Goal: Task Accomplishment & Management: Complete application form

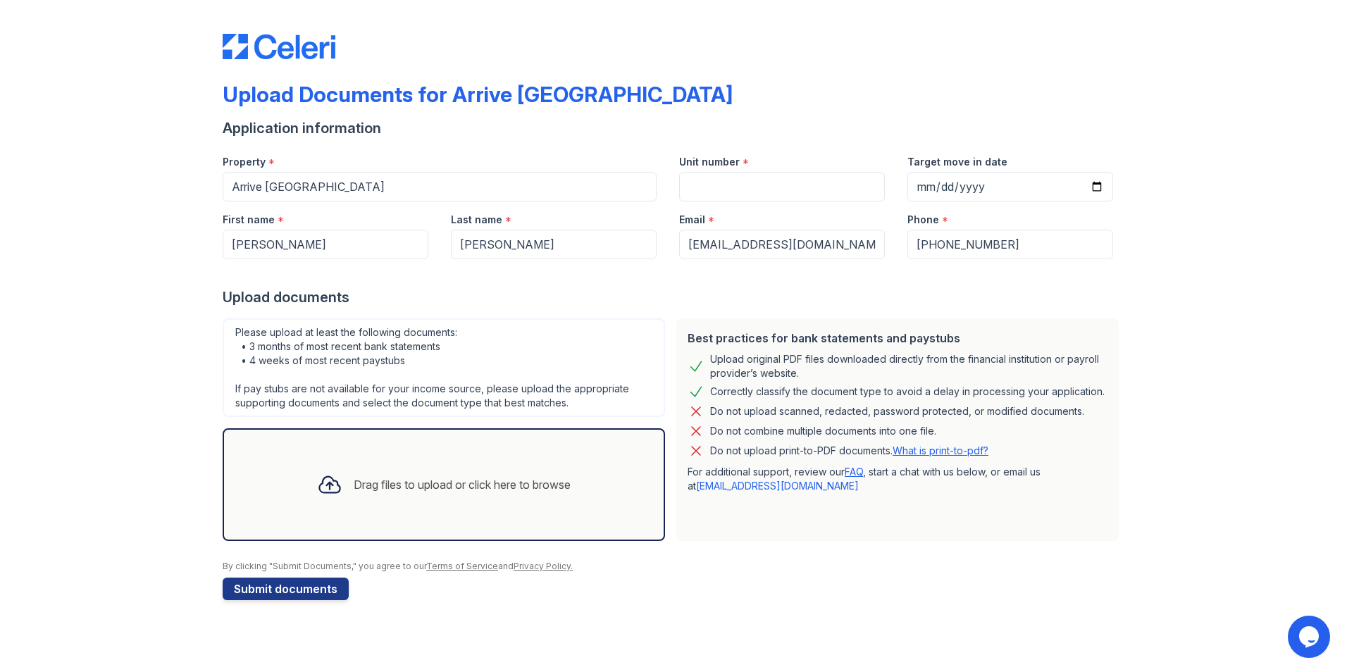
click at [353, 502] on div "Drag files to upload or click here to browse" at bounding box center [444, 485] width 276 height 48
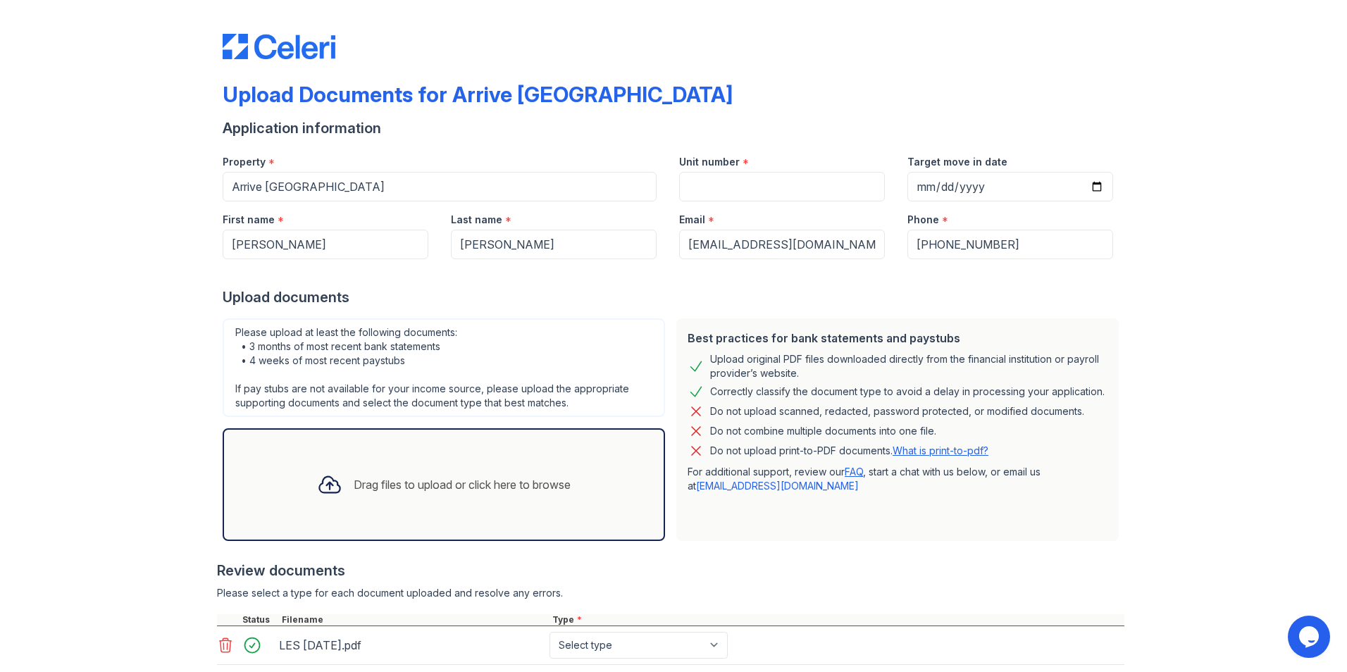
click at [357, 480] on div "Drag files to upload or click here to browse" at bounding box center [462, 484] width 217 height 17
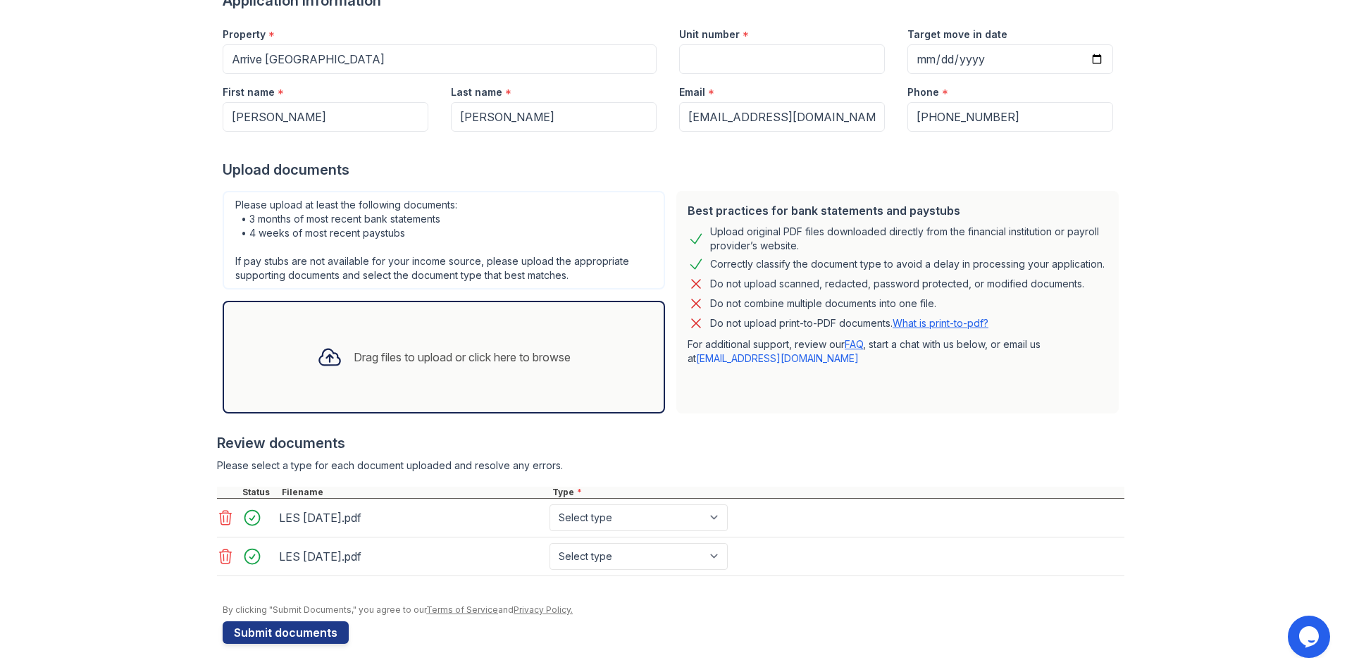
click at [316, 392] on div "Drag files to upload or click here to browse" at bounding box center [444, 357] width 442 height 113
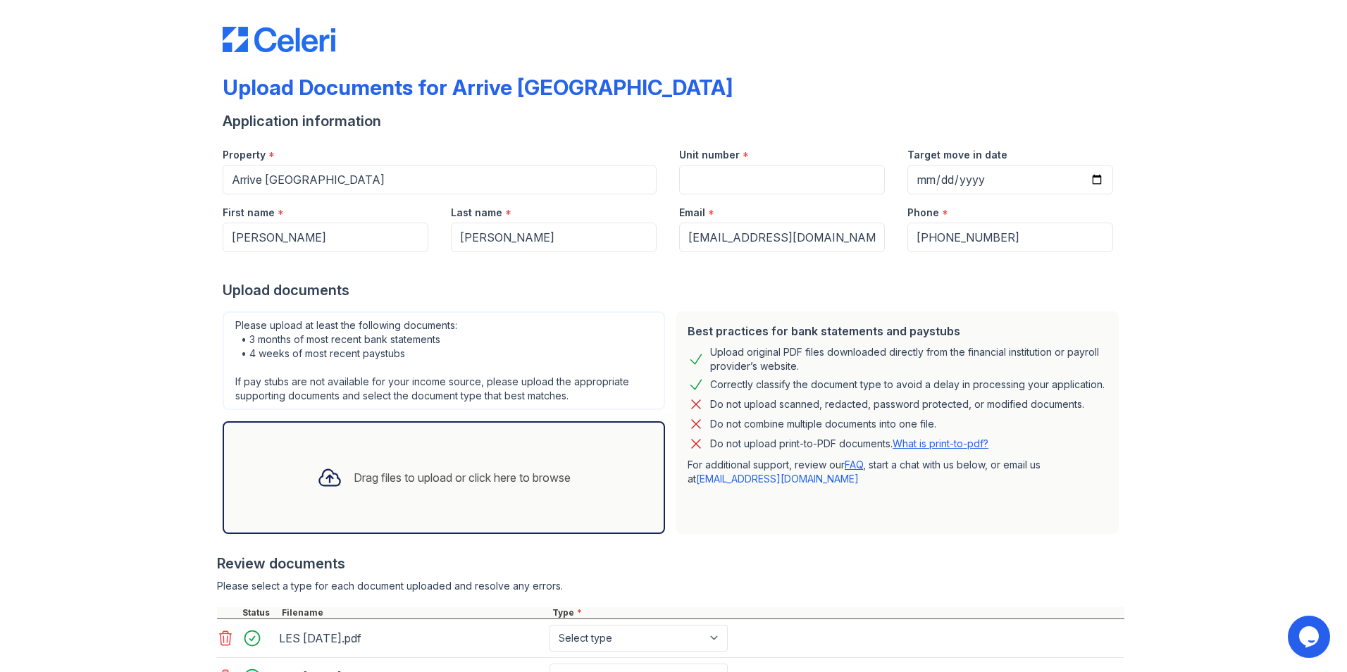
scroll to position [0, 0]
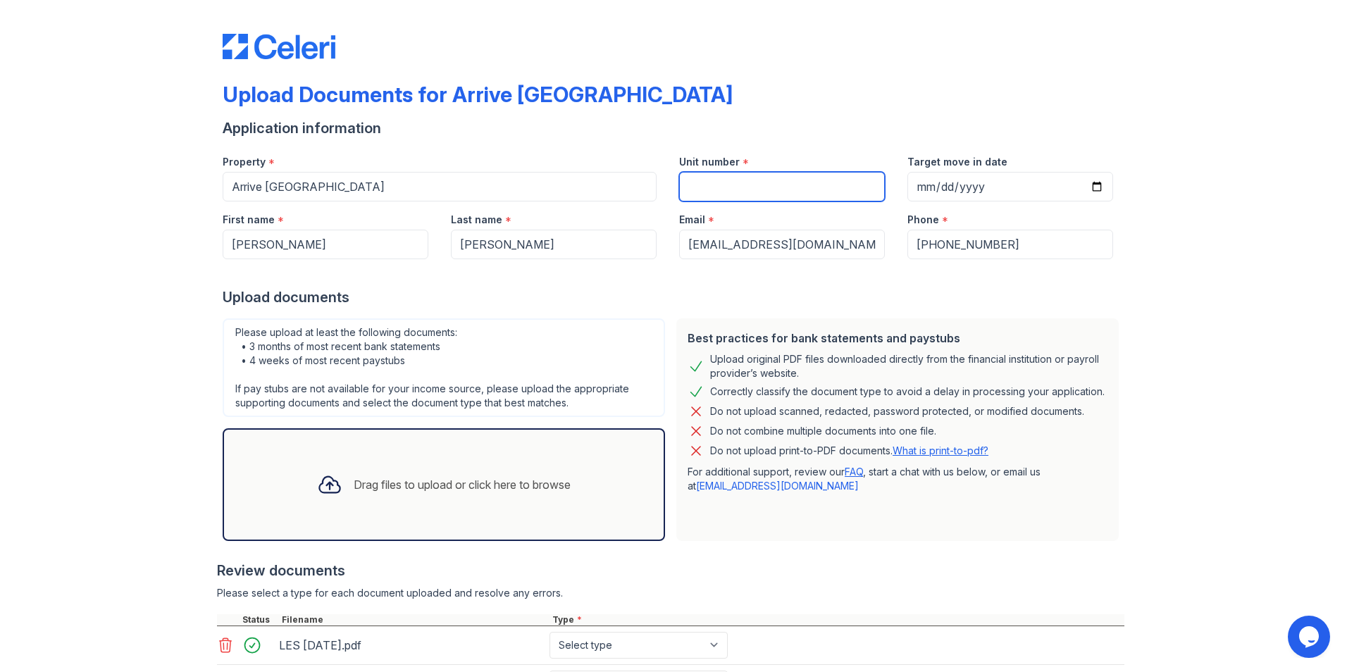
click at [712, 189] on input "Unit number" at bounding box center [782, 187] width 206 height 30
type input "21206"
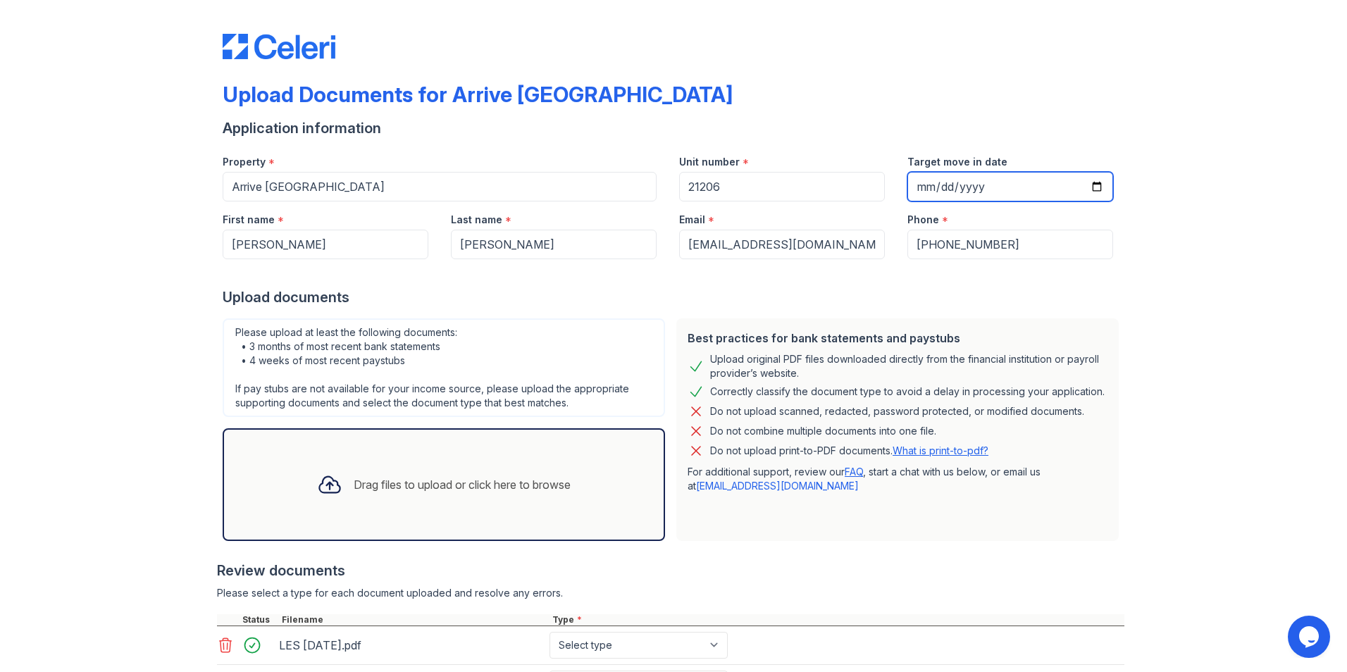
click at [1093, 184] on input "Target move in date" at bounding box center [1010, 187] width 206 height 30
type input "[DATE]"
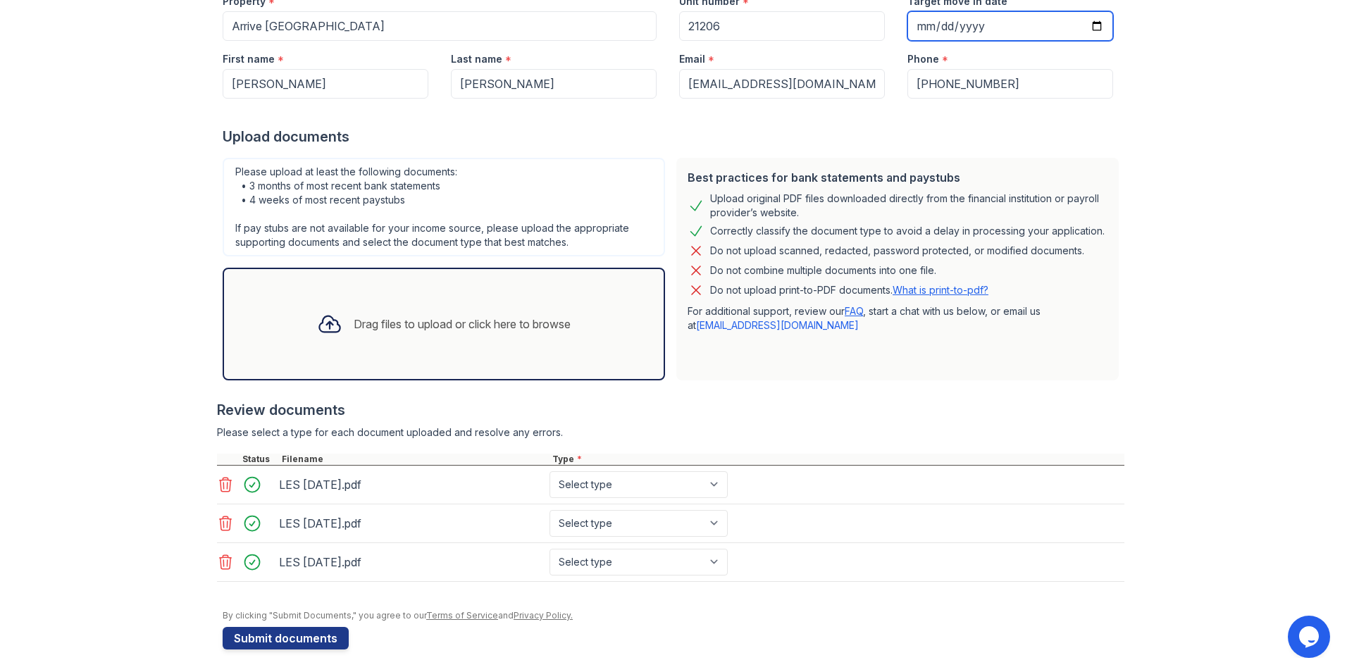
scroll to position [166, 0]
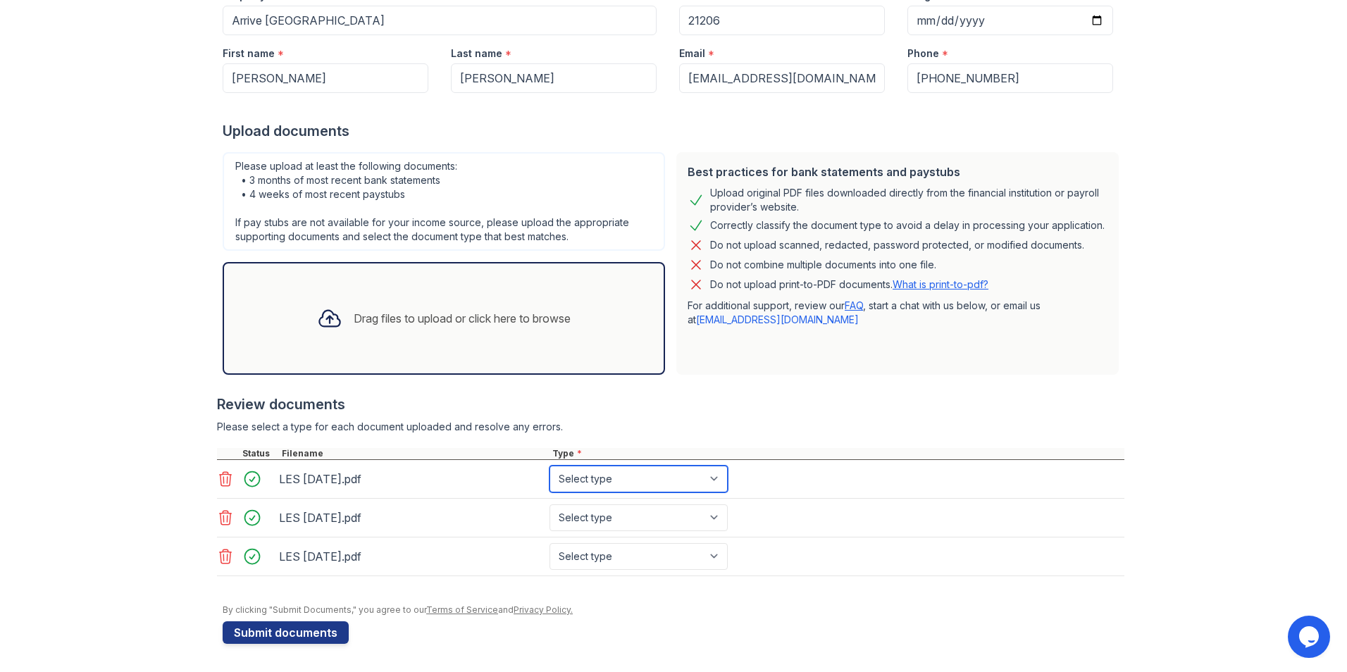
click at [718, 478] on select "Select type Paystub Bank Statement Offer Letter Tax Documents Benefit Award Let…" at bounding box center [638, 479] width 178 height 27
select select "paystub"
click at [549, 466] on select "Select type Paystub Bank Statement Offer Letter Tax Documents Benefit Award Let…" at bounding box center [638, 479] width 178 height 27
click at [709, 516] on select "Select type Paystub Bank Statement Offer Letter Tax Documents Benefit Award Let…" at bounding box center [638, 517] width 178 height 27
select select "paystub"
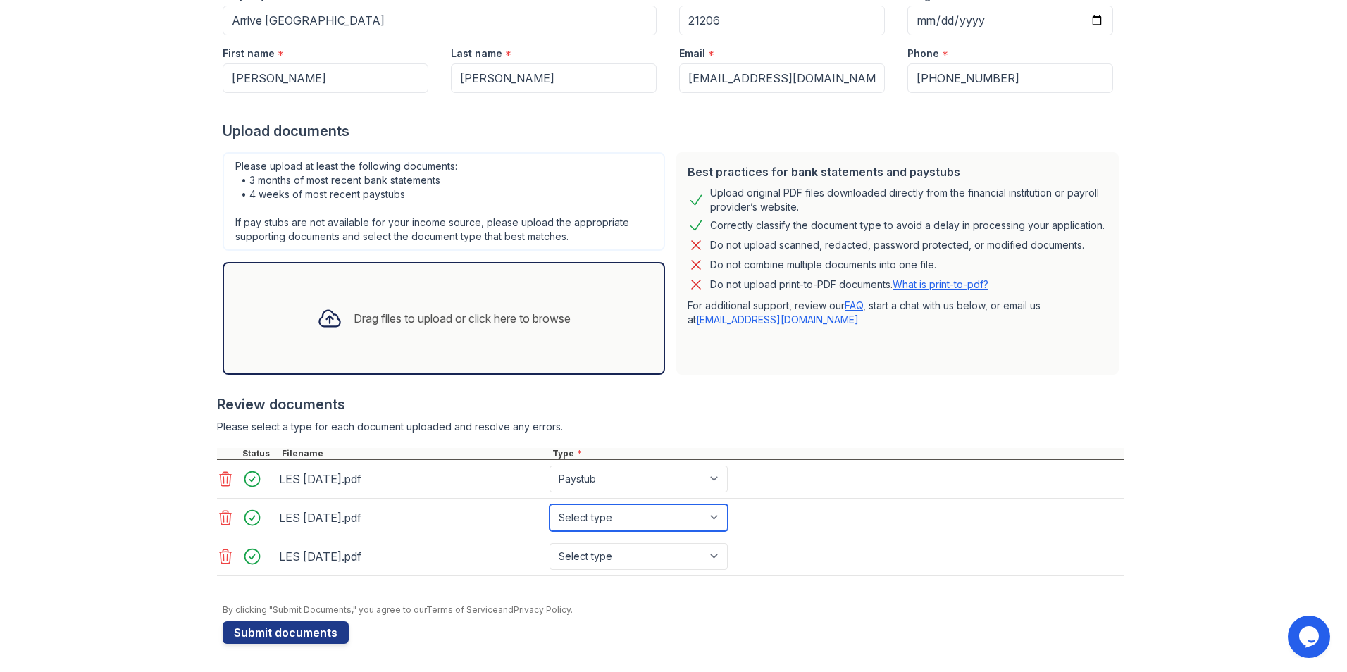
click at [549, 504] on select "Select type Paystub Bank Statement Offer Letter Tax Documents Benefit Award Let…" at bounding box center [638, 517] width 178 height 27
click at [709, 553] on select "Select type Paystub Bank Statement Offer Letter Tax Documents Benefit Award Let…" at bounding box center [638, 556] width 178 height 27
select select "paystub"
click at [549, 543] on select "Select type Paystub Bank Statement Offer Letter Tax Documents Benefit Award Let…" at bounding box center [638, 556] width 178 height 27
click at [234, 633] on button "Submit documents" at bounding box center [286, 632] width 126 height 23
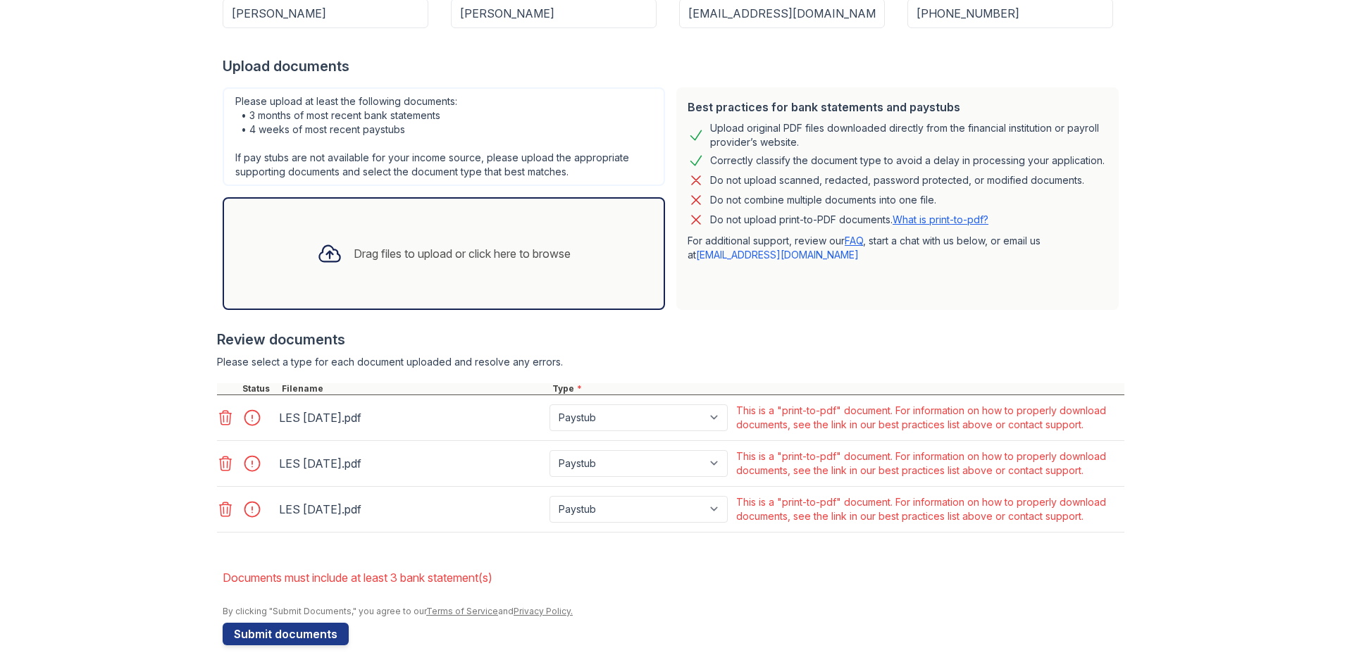
scroll to position [272, 0]
click at [217, 510] on icon at bounding box center [225, 507] width 17 height 17
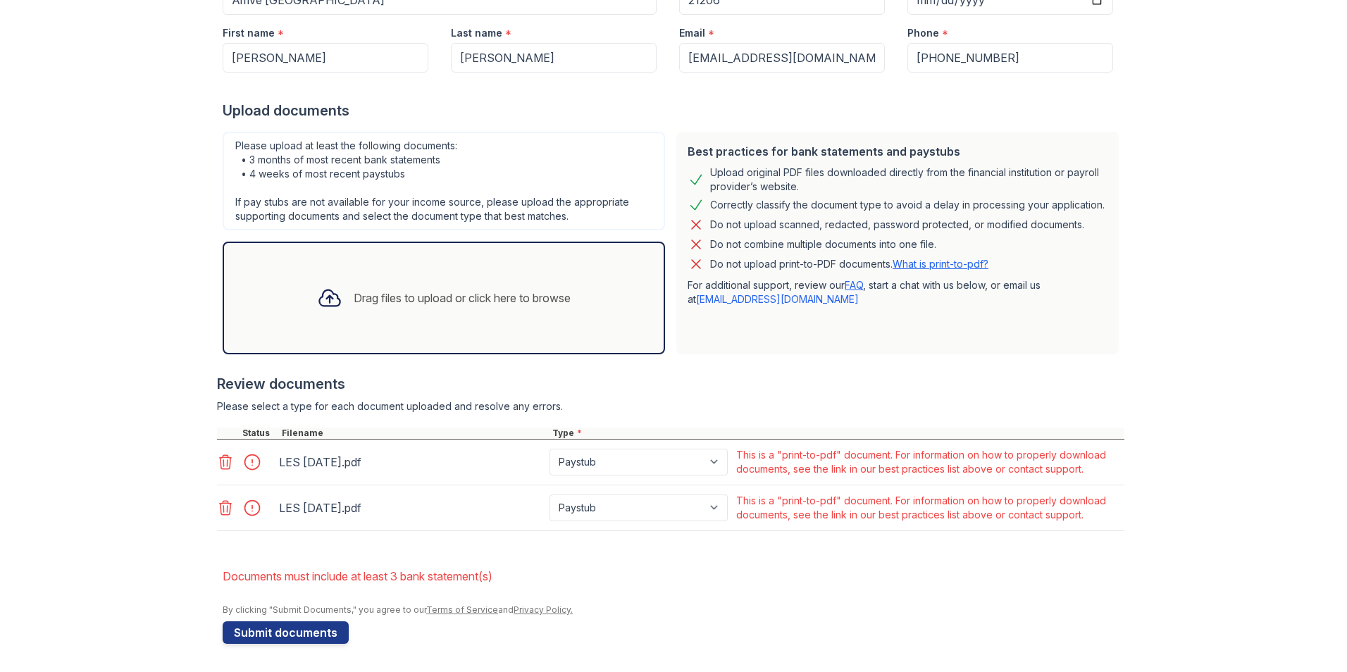
click at [220, 468] on icon at bounding box center [226, 462] width 12 height 14
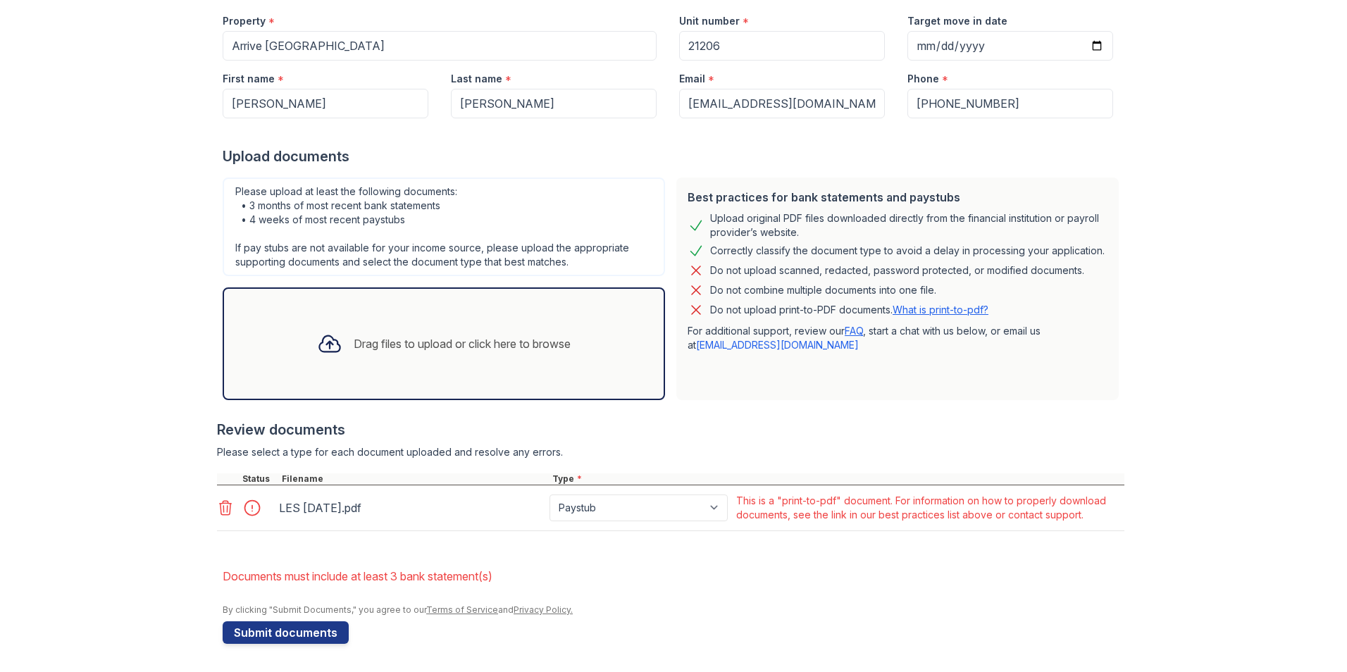
click at [217, 501] on icon at bounding box center [225, 507] width 17 height 17
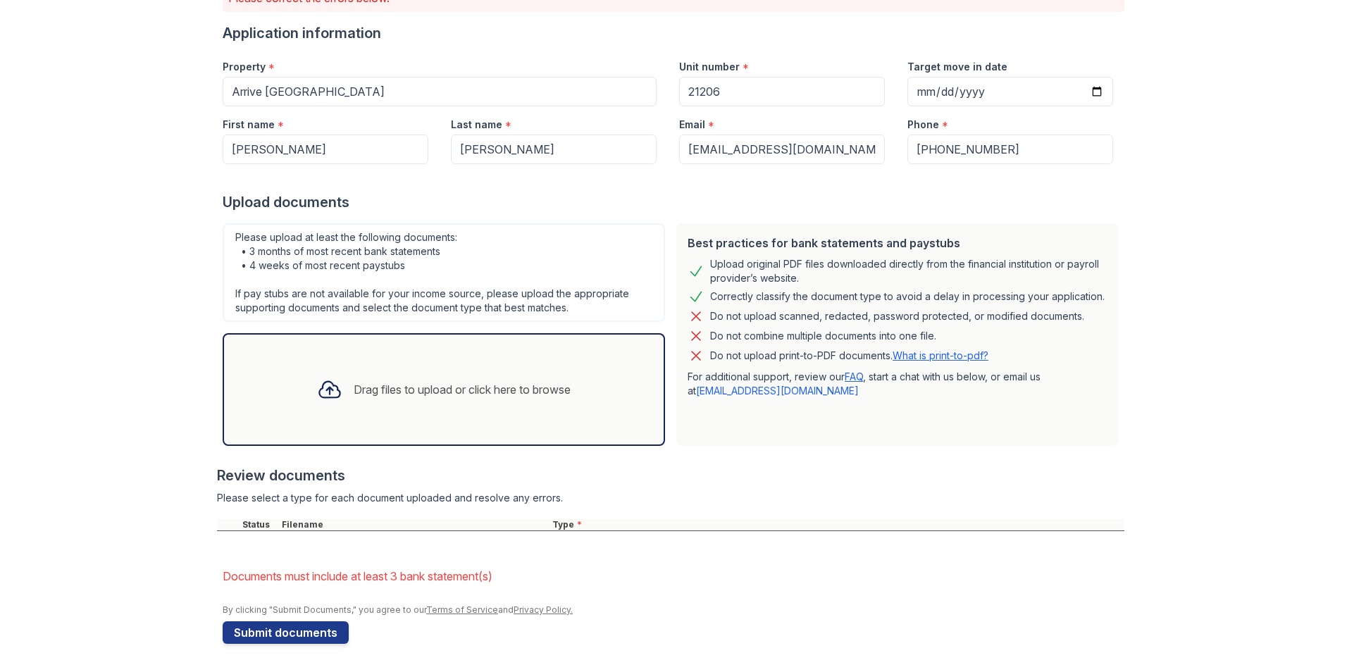
click at [846, 379] on link "FAQ" at bounding box center [854, 376] width 18 height 12
click at [696, 392] on link "[EMAIL_ADDRESS][DOMAIN_NAME]" at bounding box center [777, 391] width 163 height 12
click at [912, 454] on div at bounding box center [670, 458] width 907 height 14
click at [354, 389] on div "Drag files to upload or click here to browse" at bounding box center [462, 389] width 217 height 17
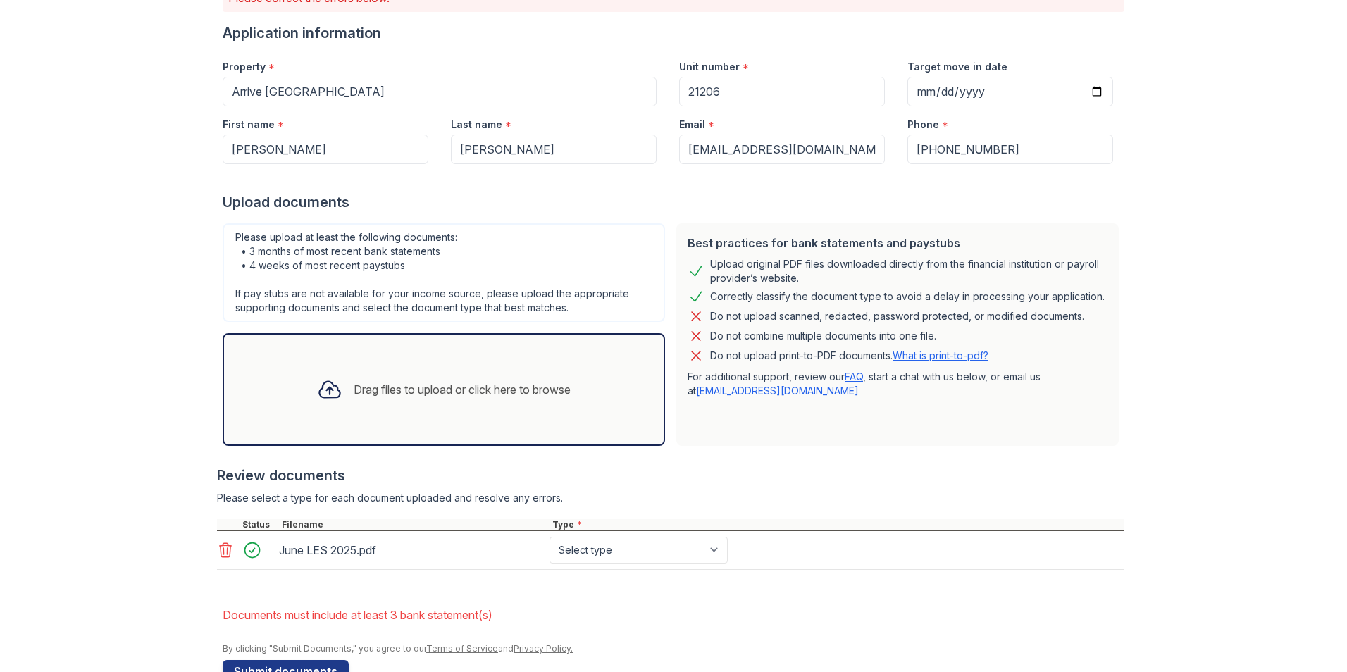
click at [360, 399] on div "Drag files to upload or click here to browse" at bounding box center [444, 390] width 276 height 48
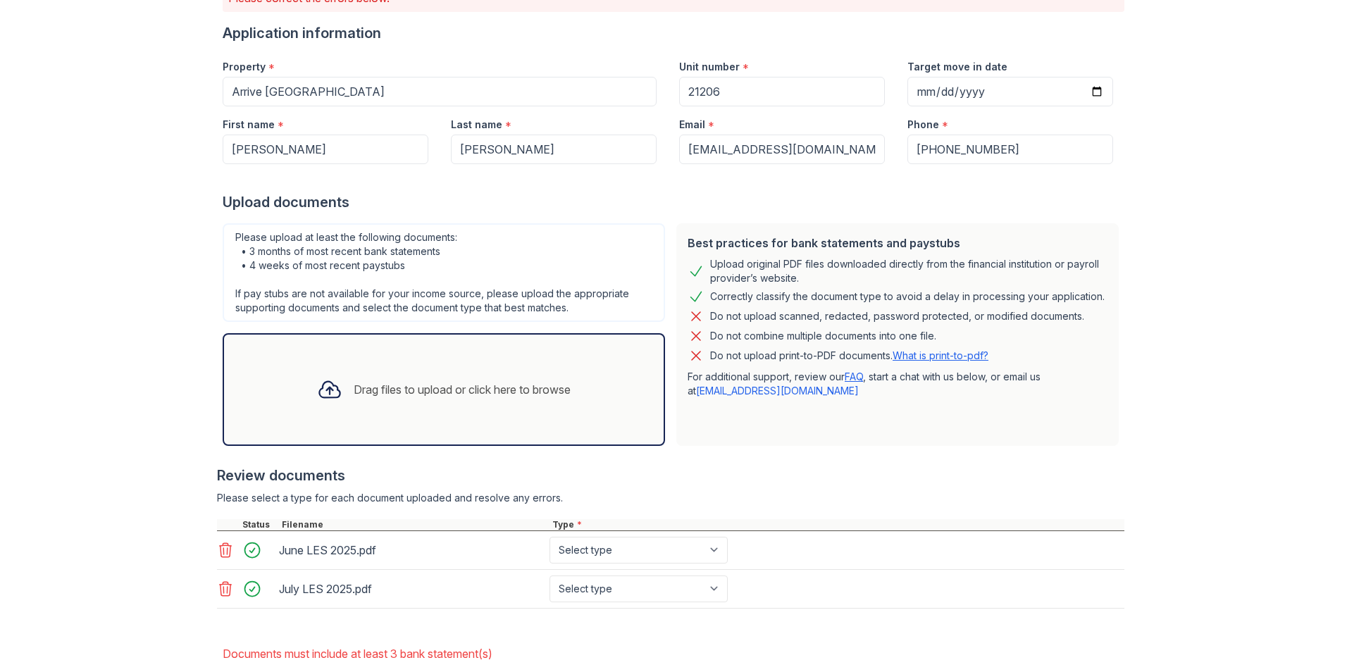
click at [363, 390] on div "Drag files to upload or click here to browse" at bounding box center [462, 389] width 217 height 17
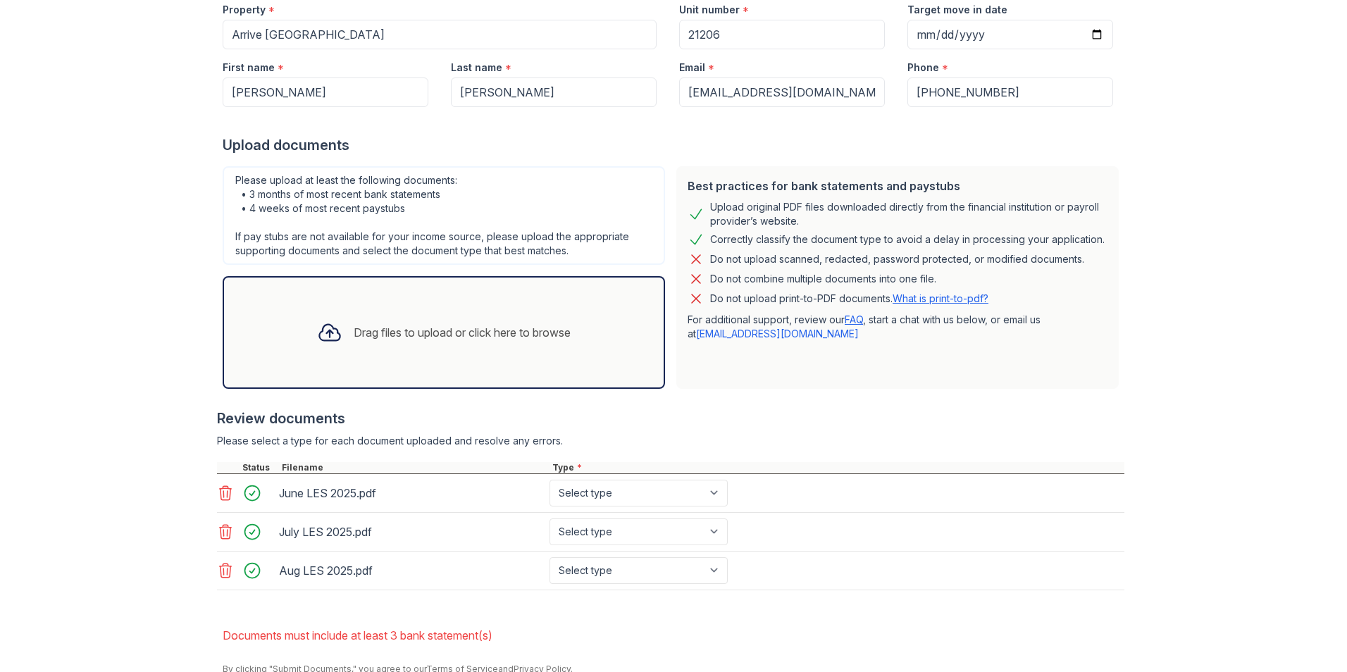
scroll to position [251, 0]
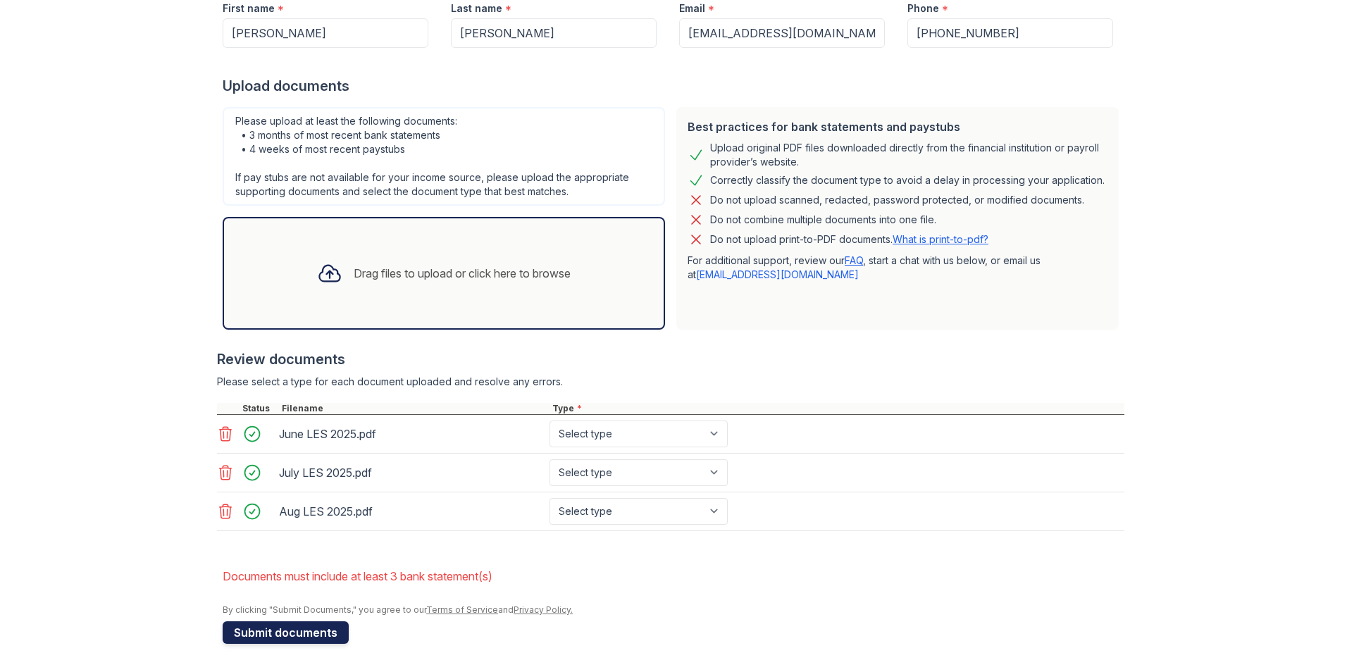
click at [242, 635] on button "Submit documents" at bounding box center [286, 632] width 126 height 23
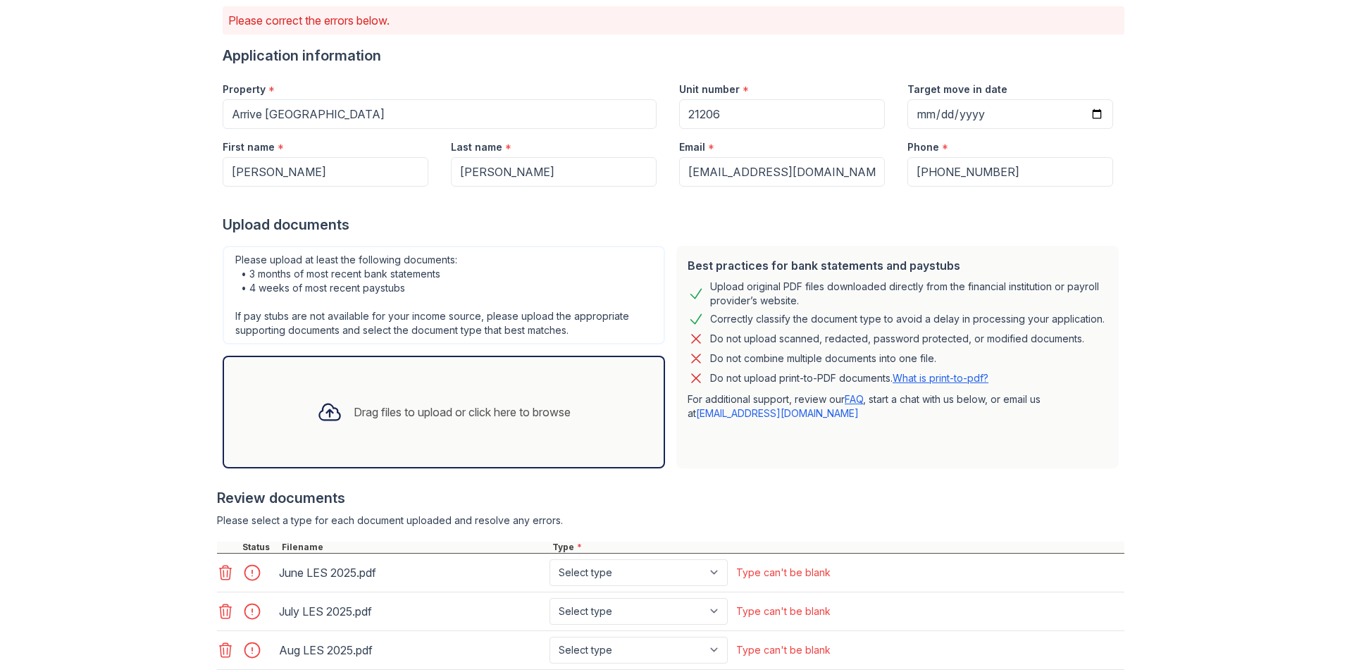
scroll to position [0, 0]
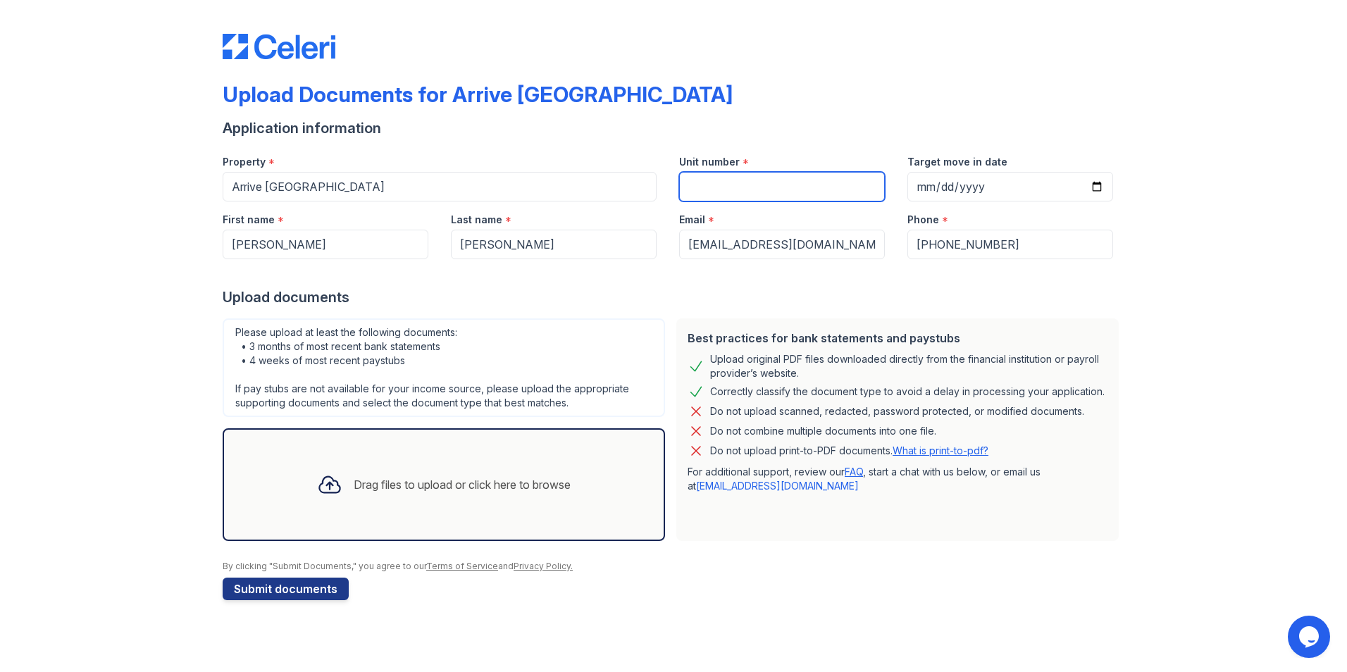
click at [733, 196] on input "Unit number" at bounding box center [782, 187] width 206 height 30
type input "21206"
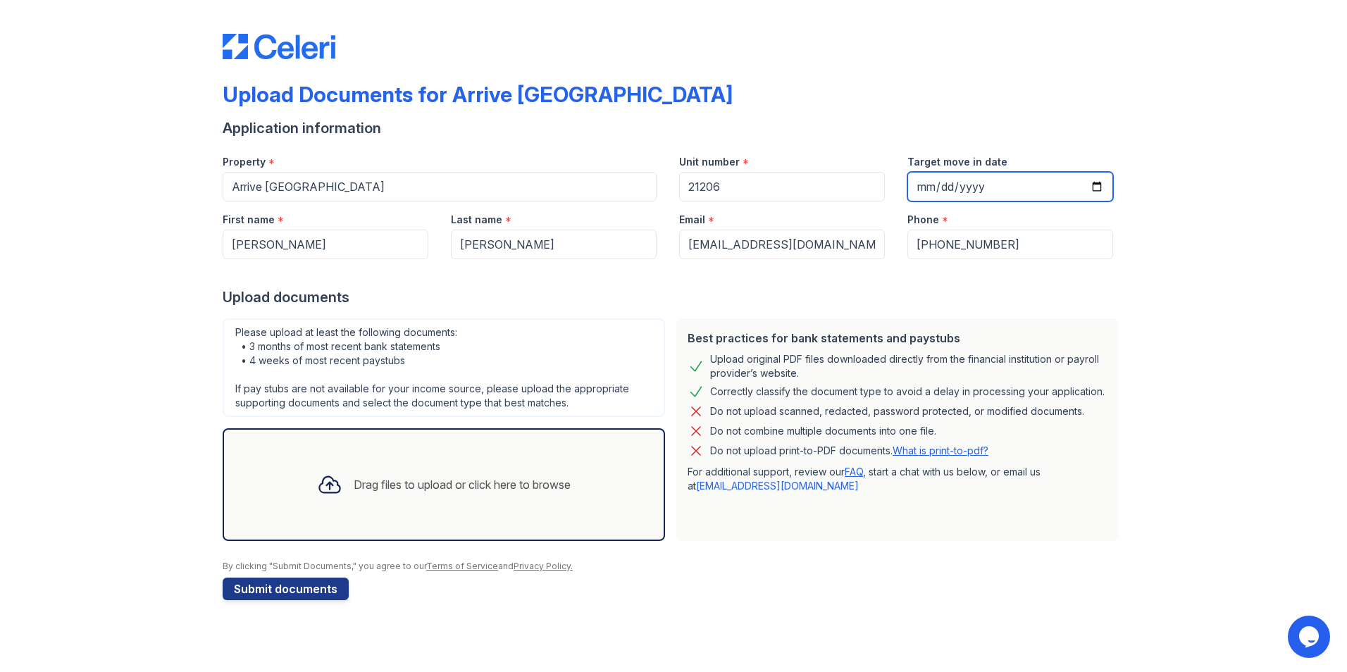
click at [986, 192] on input "Target move in date" at bounding box center [1010, 187] width 206 height 30
click at [1103, 188] on input "Target move in date" at bounding box center [1010, 187] width 206 height 30
type input "[DATE]"
click at [329, 479] on icon at bounding box center [329, 484] width 25 height 25
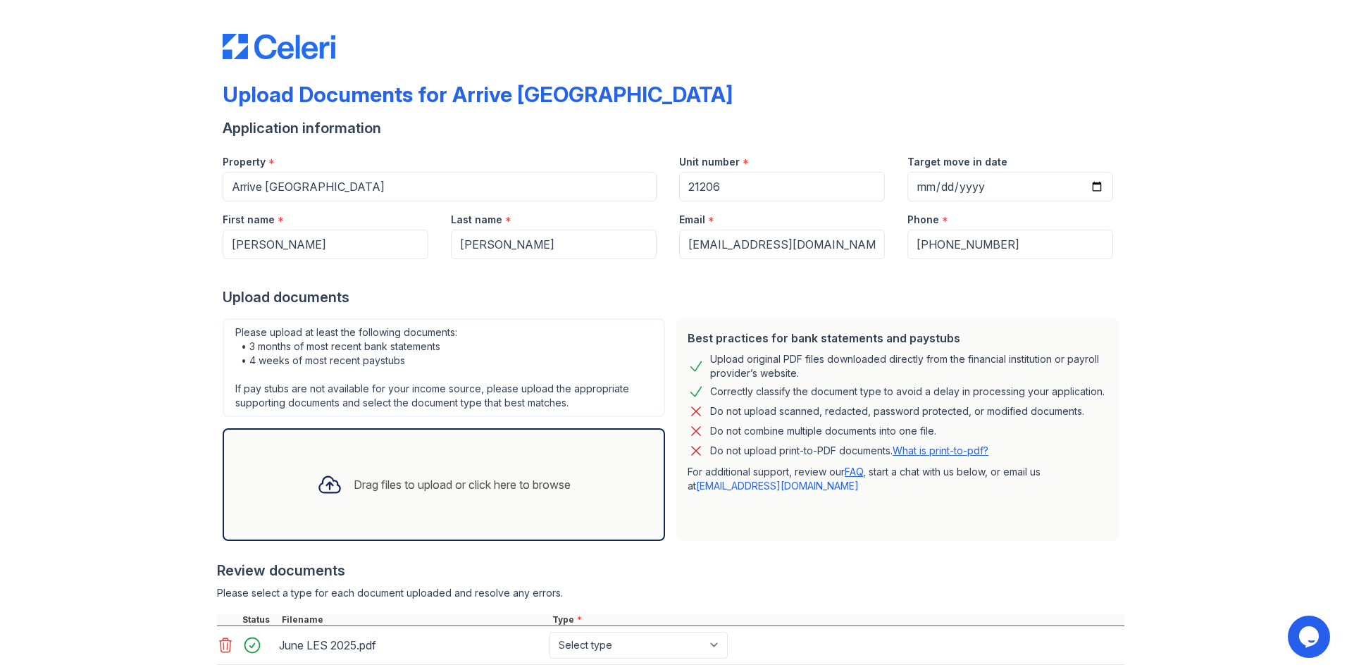
click at [322, 478] on icon at bounding box center [329, 485] width 20 height 16
click at [321, 482] on icon at bounding box center [329, 484] width 25 height 25
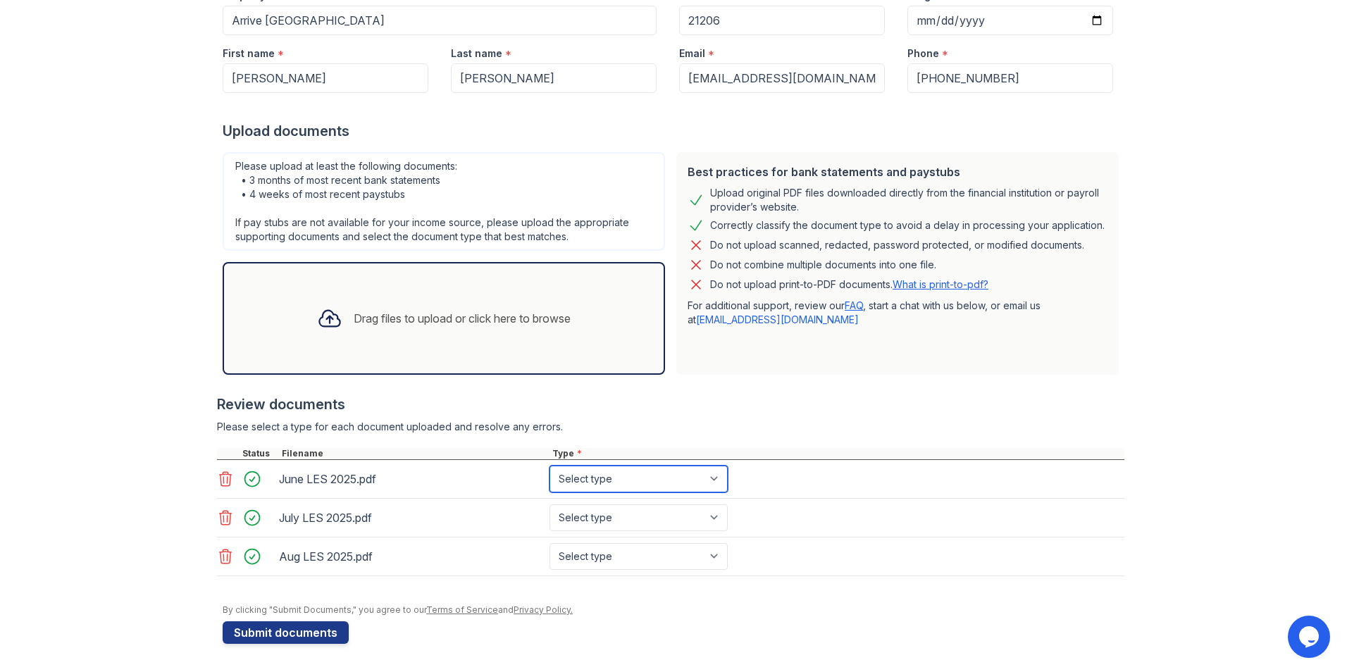
click at [551, 484] on select "Select type Paystub Bank Statement Offer Letter Tax Documents Benefit Award Let…" at bounding box center [638, 479] width 178 height 27
select select "paystub"
click at [549, 466] on select "Select type Paystub Bank Statement Offer Letter Tax Documents Benefit Award Let…" at bounding box center [638, 479] width 178 height 27
click at [559, 513] on select "Select type Paystub Bank Statement Offer Letter Tax Documents Benefit Award Let…" at bounding box center [638, 517] width 178 height 27
select select "paystub"
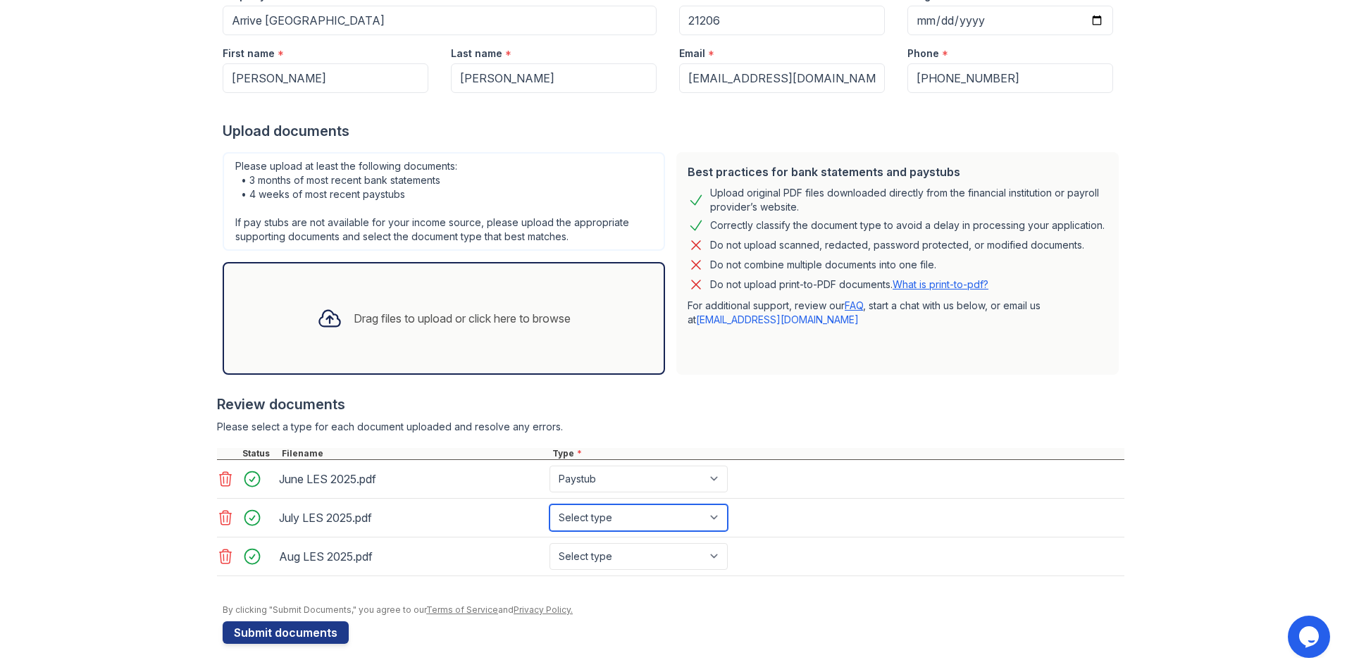
click at [549, 504] on select "Select type Paystub Bank Statement Offer Letter Tax Documents Benefit Award Let…" at bounding box center [638, 517] width 178 height 27
click at [578, 553] on select "Select type Paystub Bank Statement Offer Letter Tax Documents Benefit Award Let…" at bounding box center [638, 556] width 178 height 27
select select "paystub"
click at [549, 543] on select "Select type Paystub Bank Statement Offer Letter Tax Documents Benefit Award Let…" at bounding box center [638, 556] width 178 height 27
click at [154, 527] on div "Upload Documents for Arrive [GEOGRAPHIC_DATA] Application information Property …" at bounding box center [674, 253] width 1302 height 838
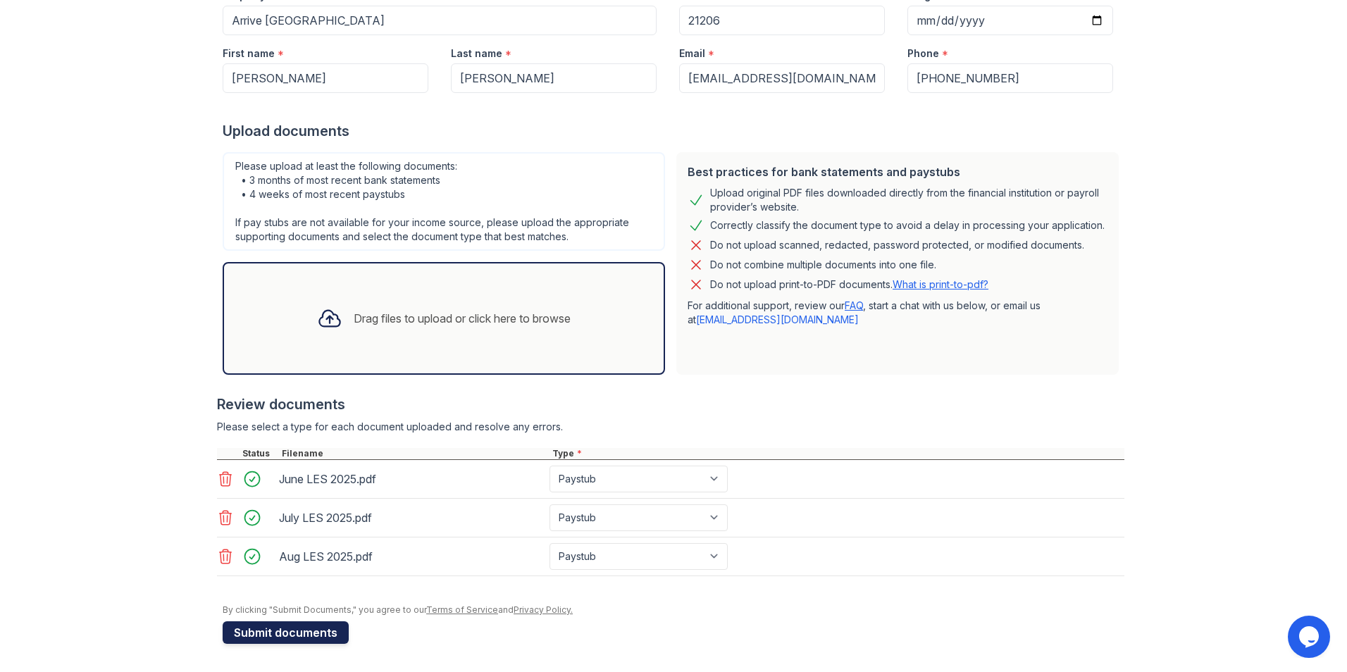
click at [238, 628] on button "Submit documents" at bounding box center [286, 632] width 126 height 23
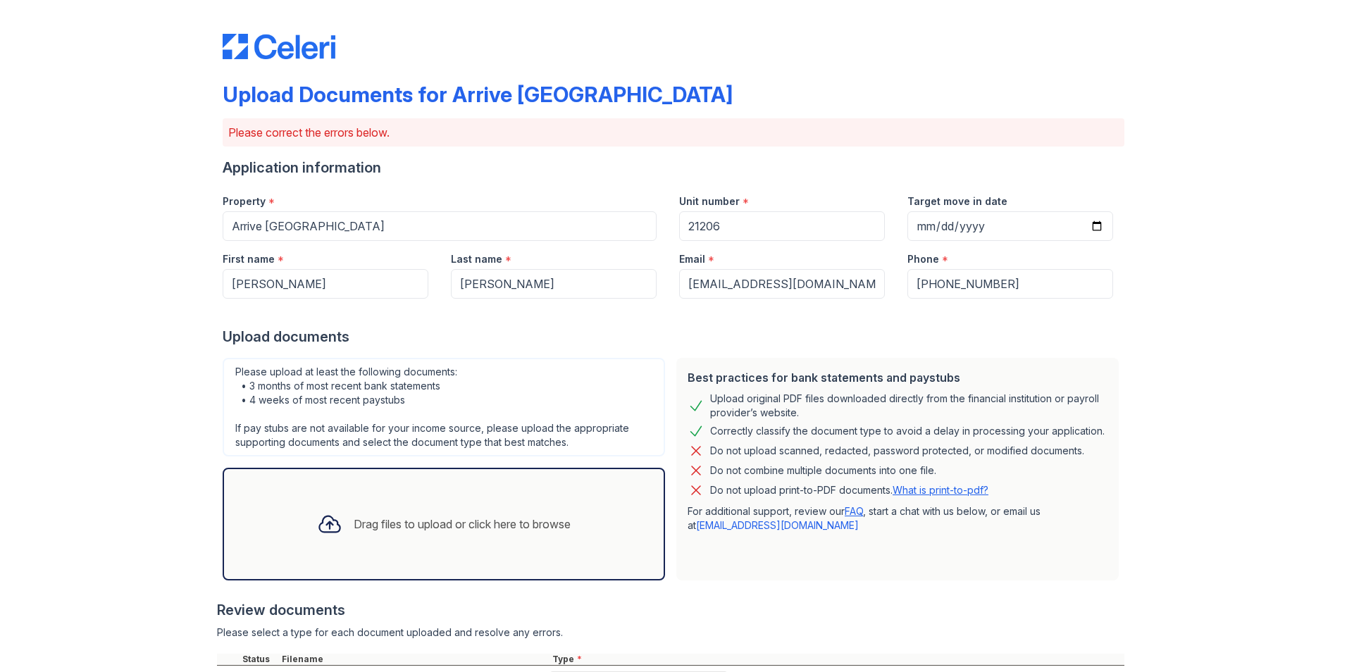
scroll to position [251, 0]
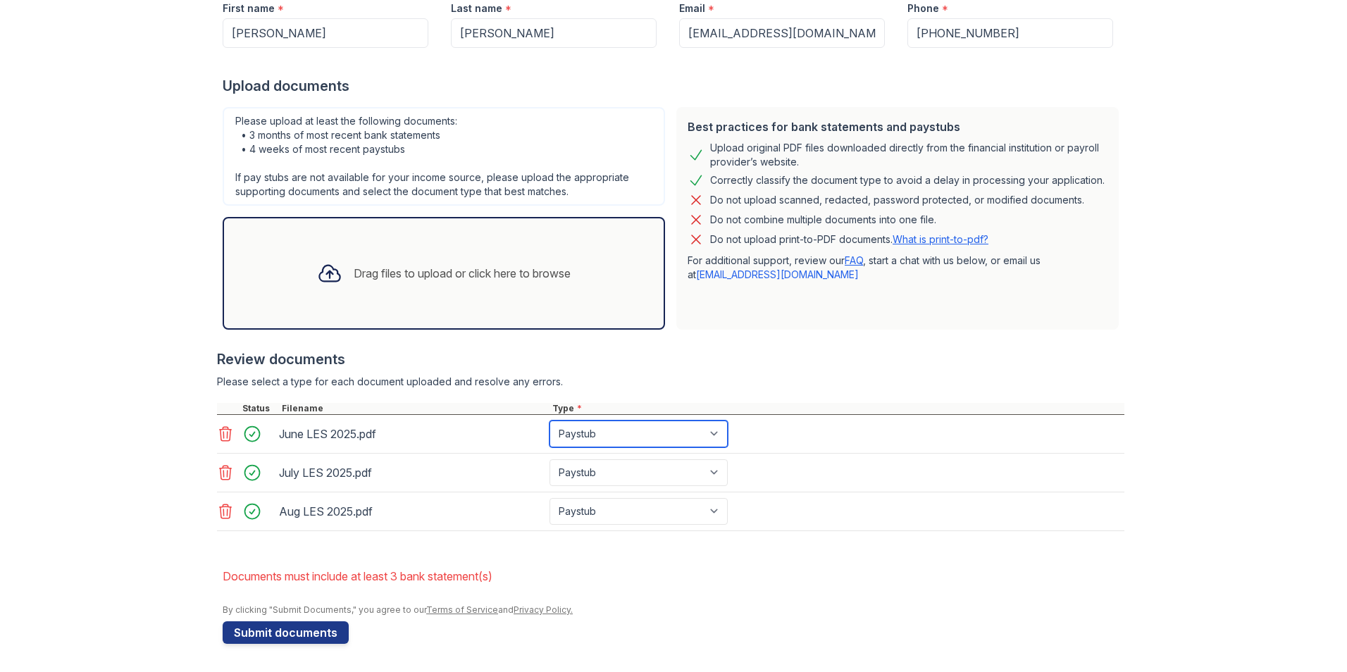
click at [711, 435] on select "Paystub Bank Statement Offer Letter Tax Documents Benefit Award Letter Investme…" at bounding box center [638, 433] width 178 height 27
click at [450, 441] on div "June LES 2025.pdf" at bounding box center [411, 434] width 265 height 23
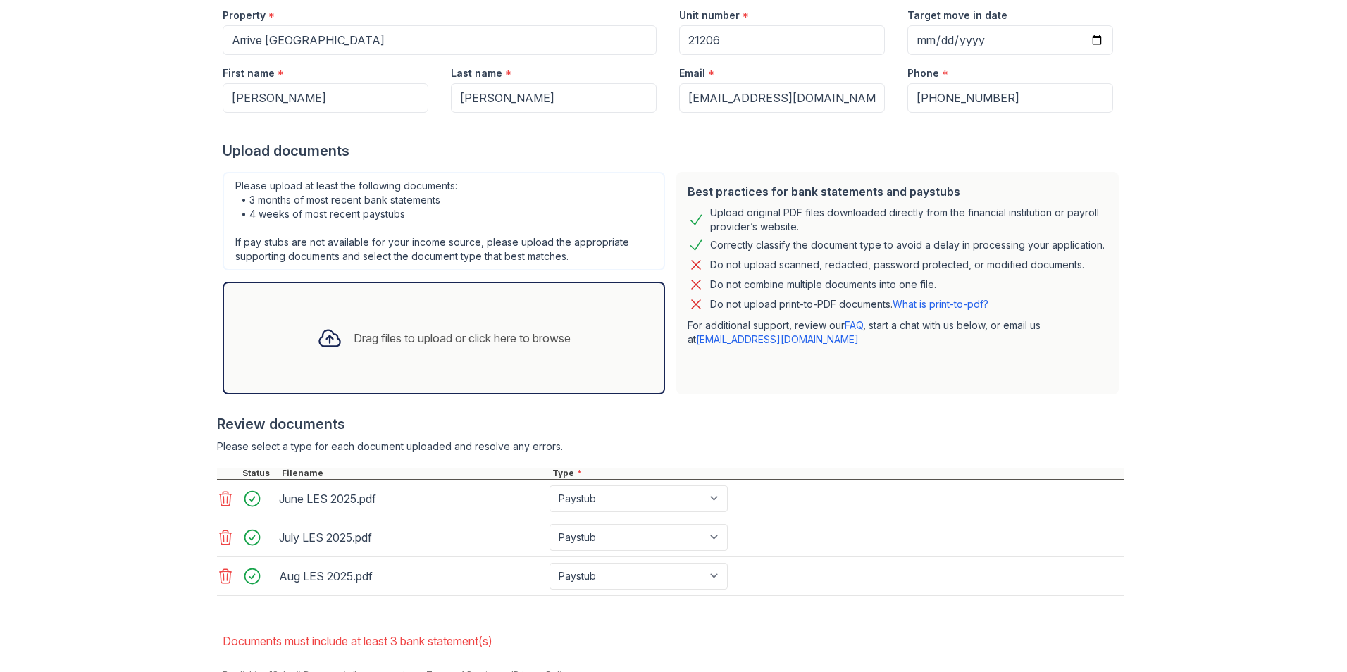
scroll to position [211, 0]
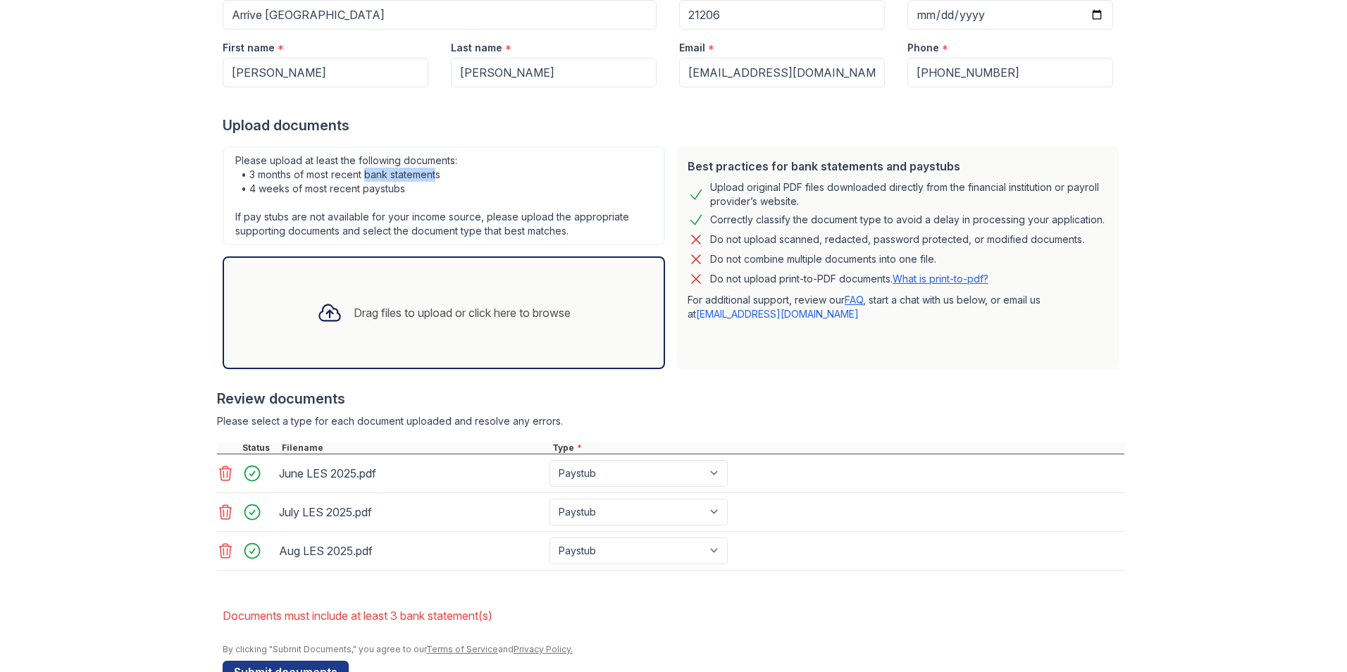
drag, startPoint x: 361, startPoint y: 175, endPoint x: 433, endPoint y: 170, distance: 72.7
click at [433, 170] on div "Please upload at least the following documents: • 3 months of most recent bank …" at bounding box center [444, 196] width 442 height 99
drag, startPoint x: 433, startPoint y: 170, endPoint x: 458, endPoint y: 185, distance: 28.7
click at [458, 185] on div "Please upload at least the following documents: • 3 months of most recent bank …" at bounding box center [444, 196] width 442 height 99
drag, startPoint x: 767, startPoint y: 217, endPoint x: 1083, endPoint y: 219, distance: 316.3
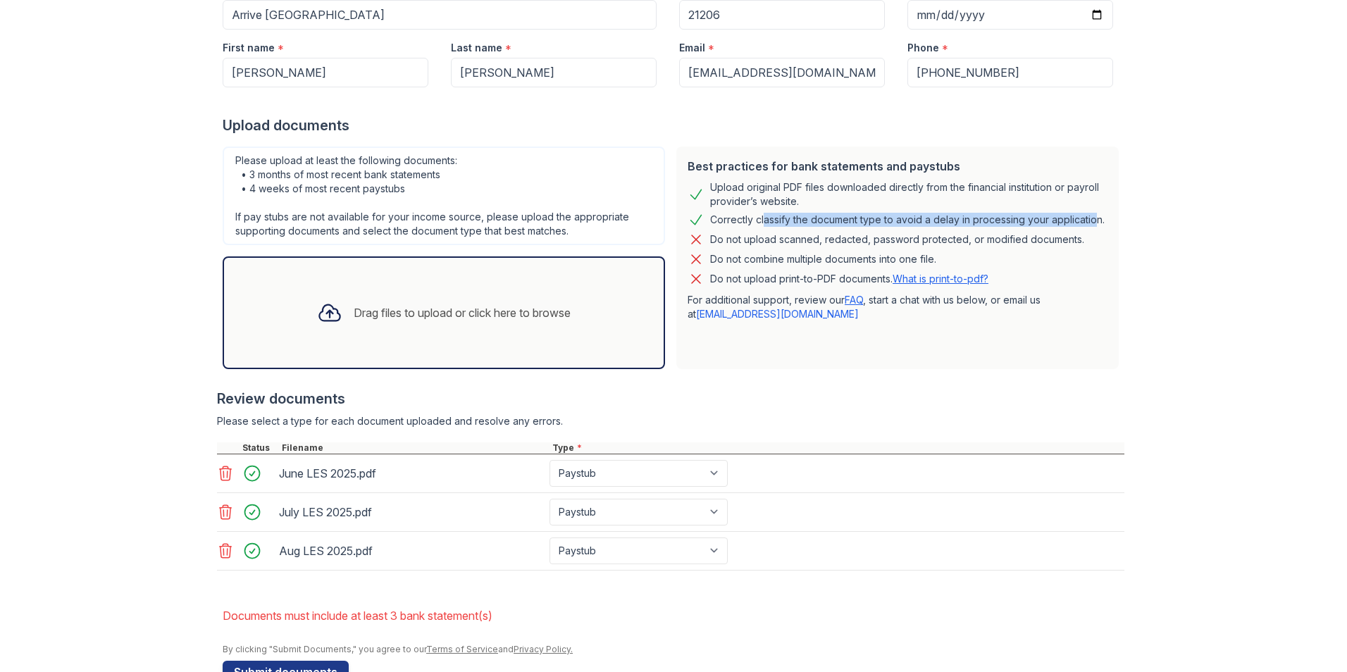
click at [1083, 219] on div "Correctly classify the document type to avoid a delay in processing your applic…" at bounding box center [907, 219] width 394 height 17
drag, startPoint x: 1083, startPoint y: 219, endPoint x: 1019, endPoint y: 217, distance: 64.1
click at [1019, 217] on div "Correctly classify the document type to avoid a delay in processing your applic…" at bounding box center [907, 219] width 394 height 17
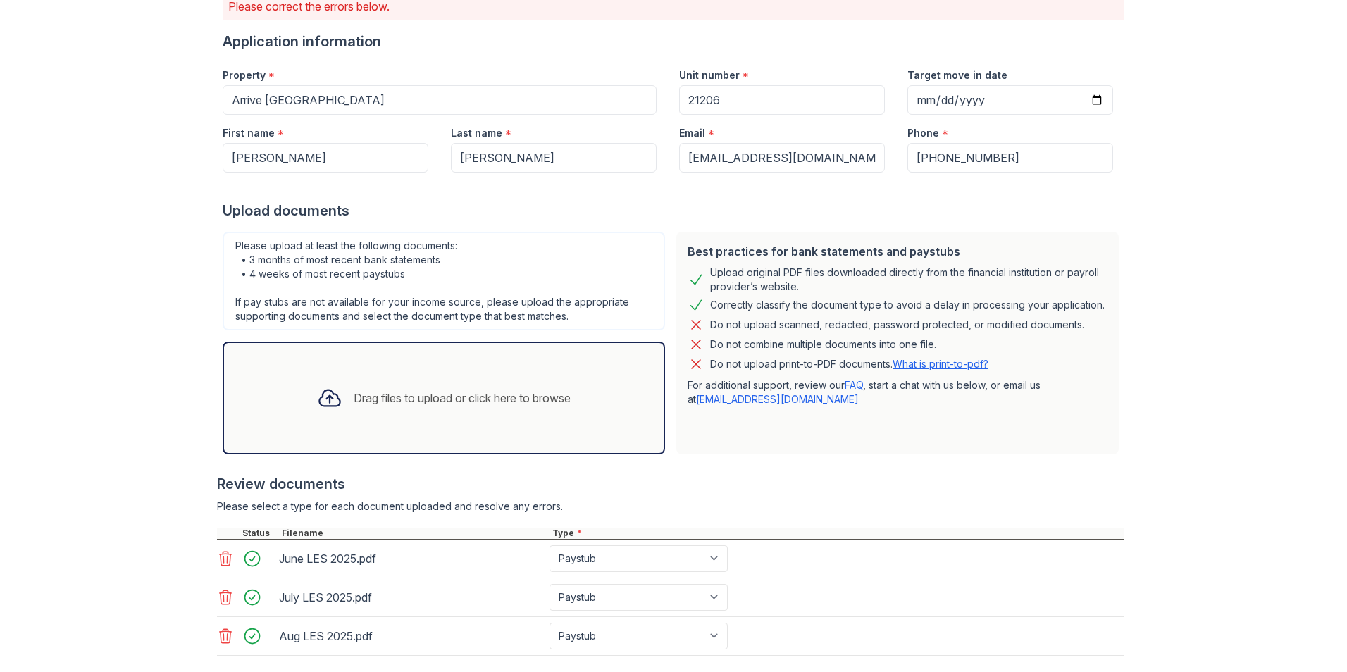
scroll to position [0, 0]
